Goal: Information Seeking & Learning: Find specific fact

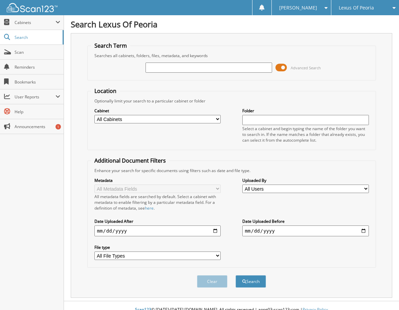
click at [192, 67] on input "text" at bounding box center [208, 68] width 126 height 10
type input "6023000"
click at [252, 278] on button "Search" at bounding box center [250, 281] width 30 height 13
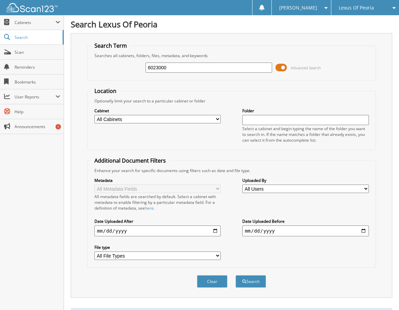
click at [284, 68] on span at bounding box center [280, 68] width 11 height 10
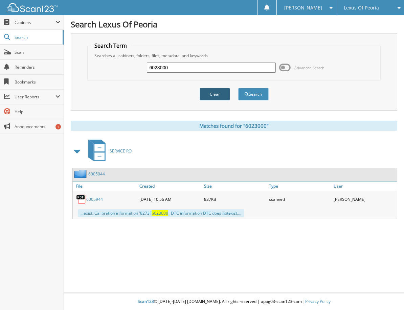
click at [217, 93] on button "Clear" at bounding box center [214, 94] width 30 height 13
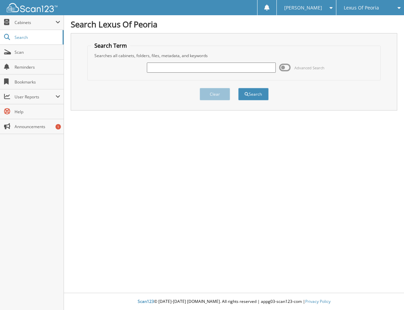
click at [203, 70] on input "text" at bounding box center [211, 68] width 128 height 10
type input "6021807"
click at [253, 93] on button "Search" at bounding box center [253, 94] width 30 height 13
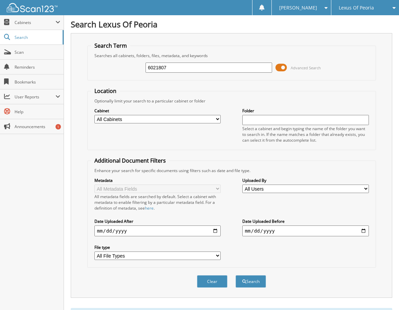
click at [286, 68] on span at bounding box center [280, 68] width 11 height 10
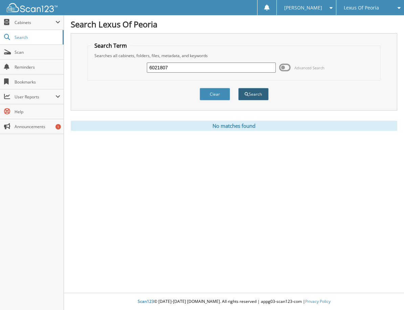
click at [259, 96] on button "Search" at bounding box center [253, 94] width 30 height 13
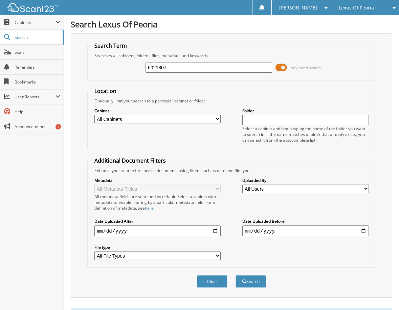
click at [284, 66] on span at bounding box center [280, 68] width 11 height 10
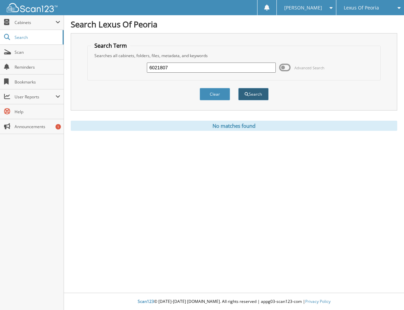
click at [256, 95] on button "Search" at bounding box center [253, 94] width 30 height 13
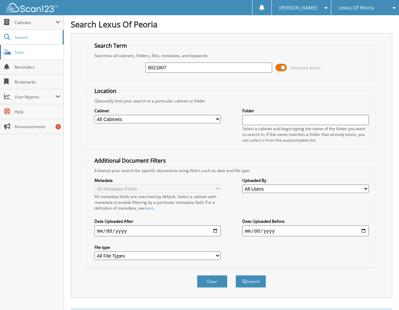
click at [25, 53] on span "Scan" at bounding box center [38, 52] width 46 height 6
